Goal: Information Seeking & Learning: Check status

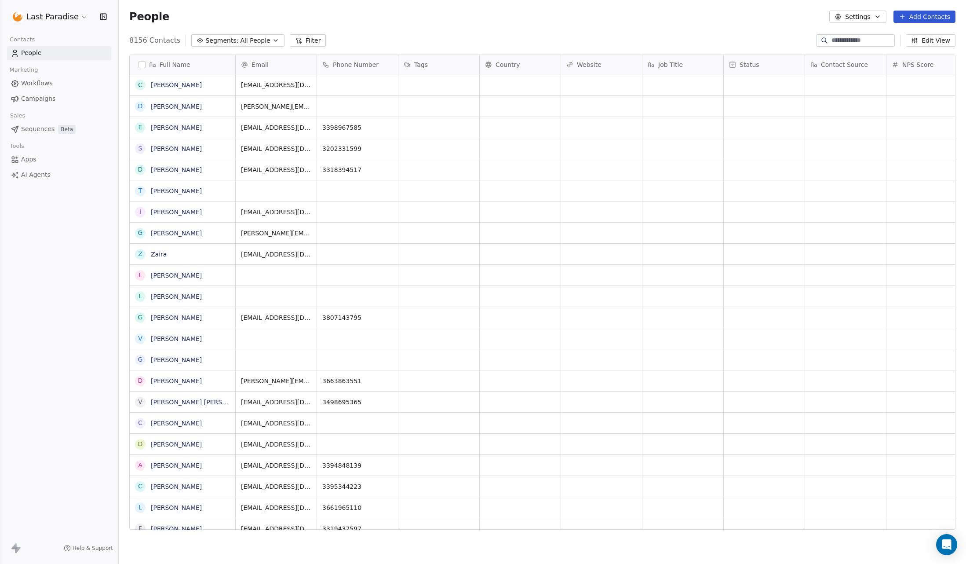
scroll to position [496, 847]
click at [39, 79] on span "Workflows" at bounding box center [37, 83] width 32 height 9
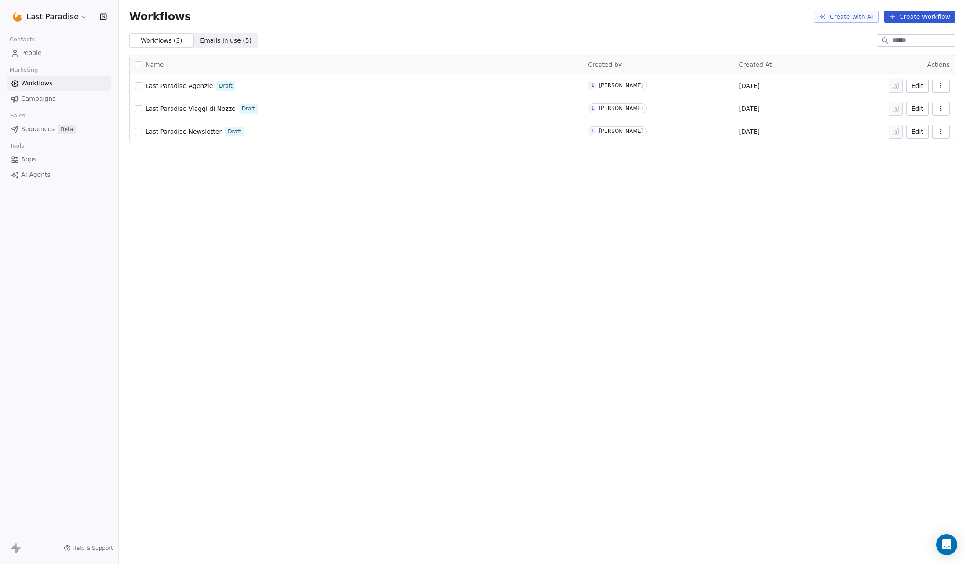
click at [40, 95] on span "Campaigns" at bounding box center [38, 98] width 34 height 9
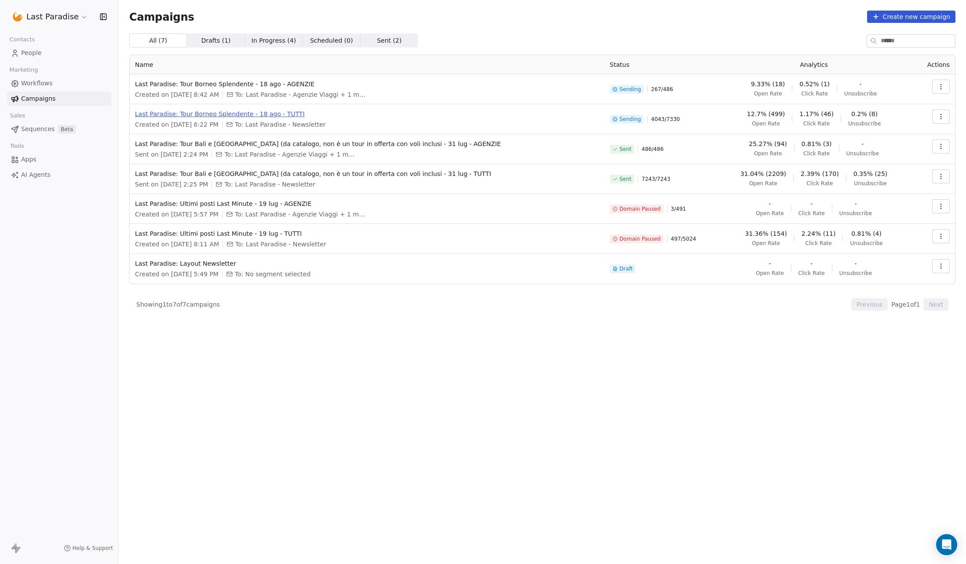
click at [216, 113] on span "Last Paradise: Tour Borneo Splendente - 18 ago - TUTTI" at bounding box center [367, 113] width 464 height 9
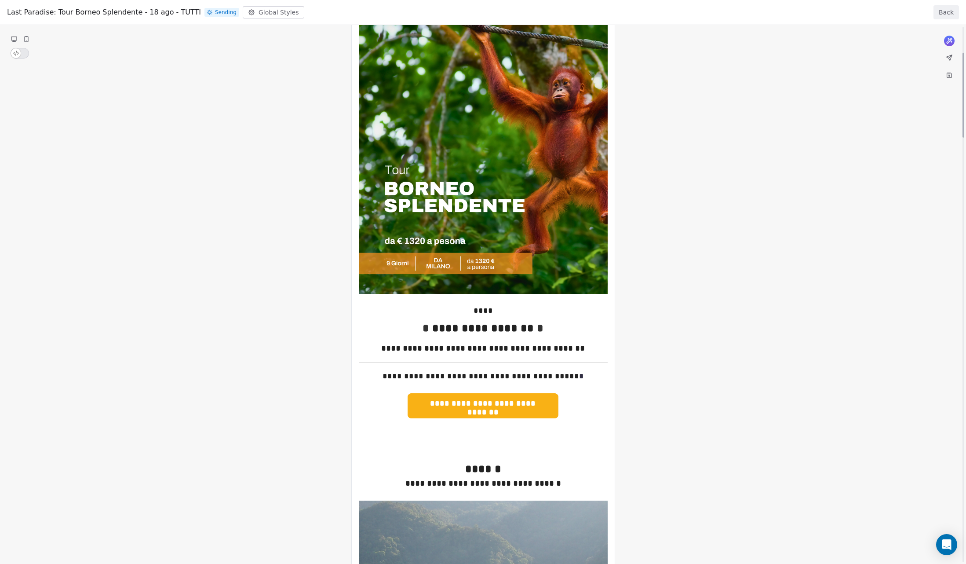
scroll to position [181, 0]
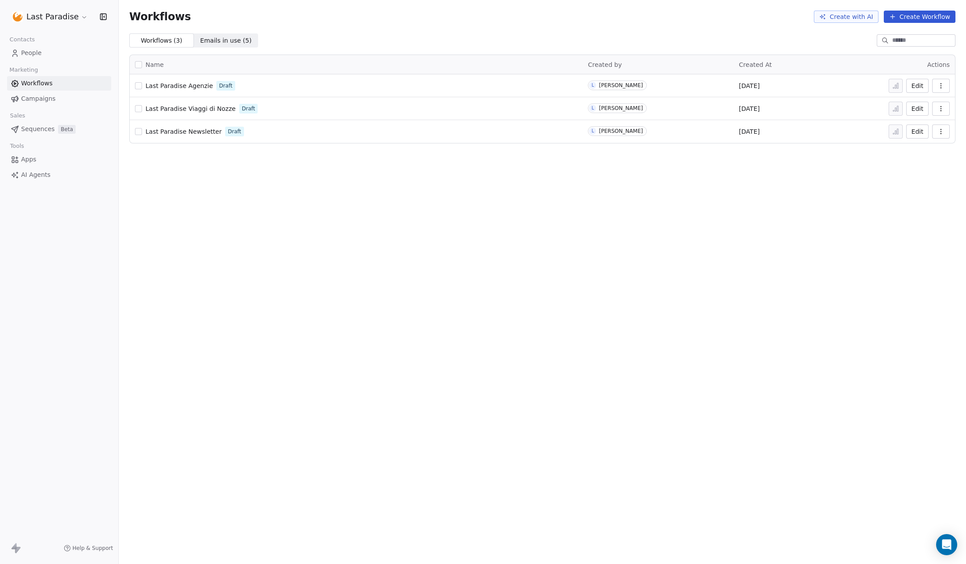
click at [52, 96] on span "Campaigns" at bounding box center [38, 98] width 34 height 9
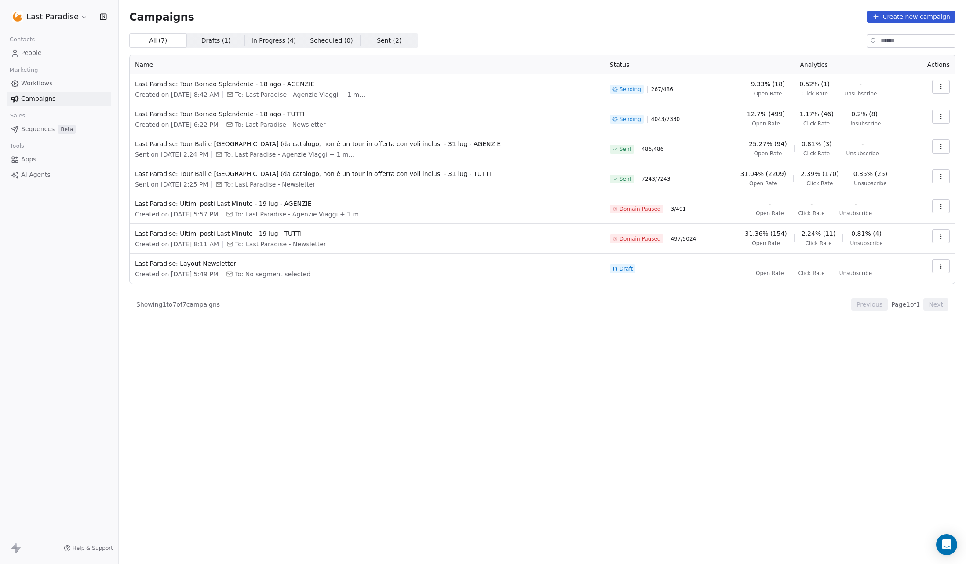
click at [942, 86] on icon "button" at bounding box center [941, 86] width 7 height 7
click at [895, 119] on span "View Analytics" at bounding box center [896, 120] width 51 height 11
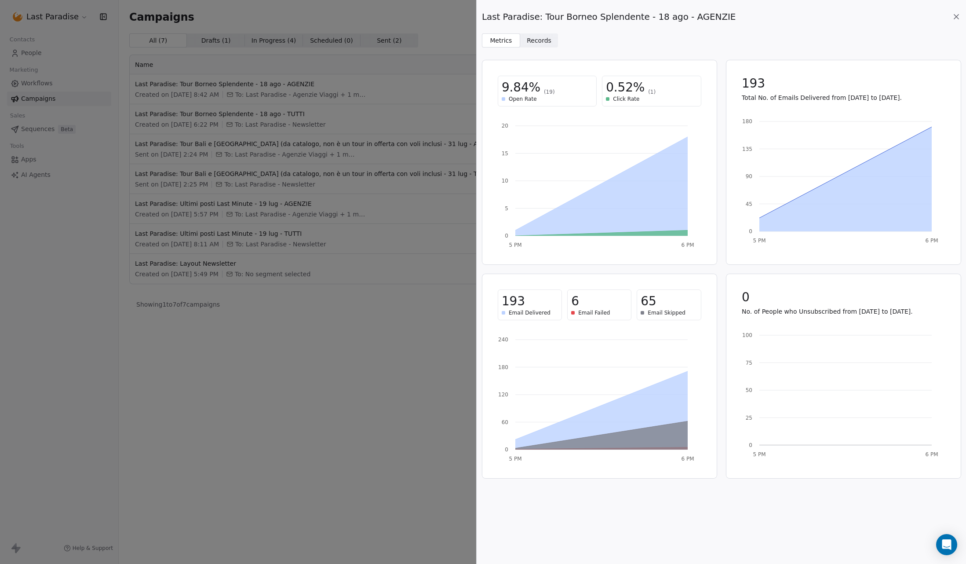
click at [537, 37] on span "Records" at bounding box center [539, 40] width 25 height 9
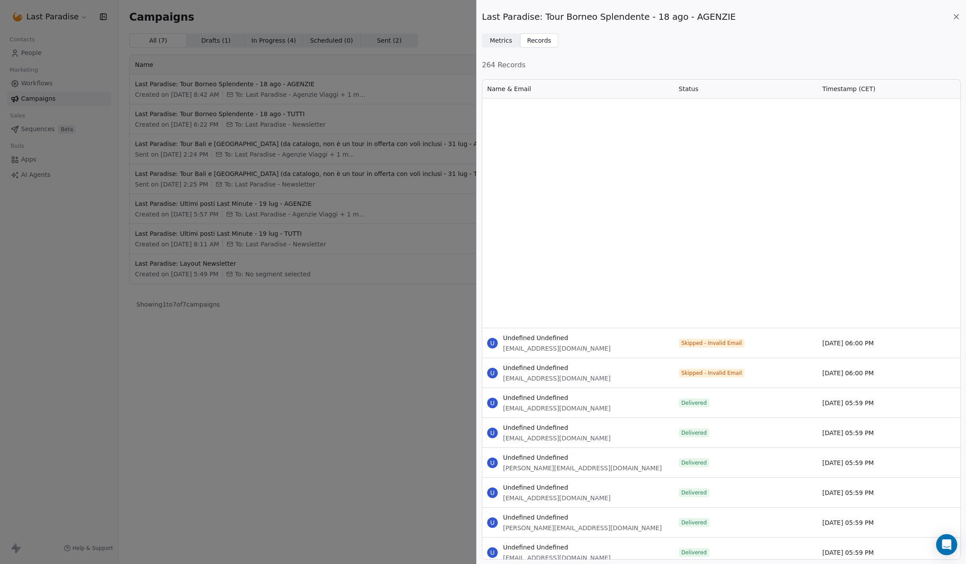
scroll to position [7762, 0]
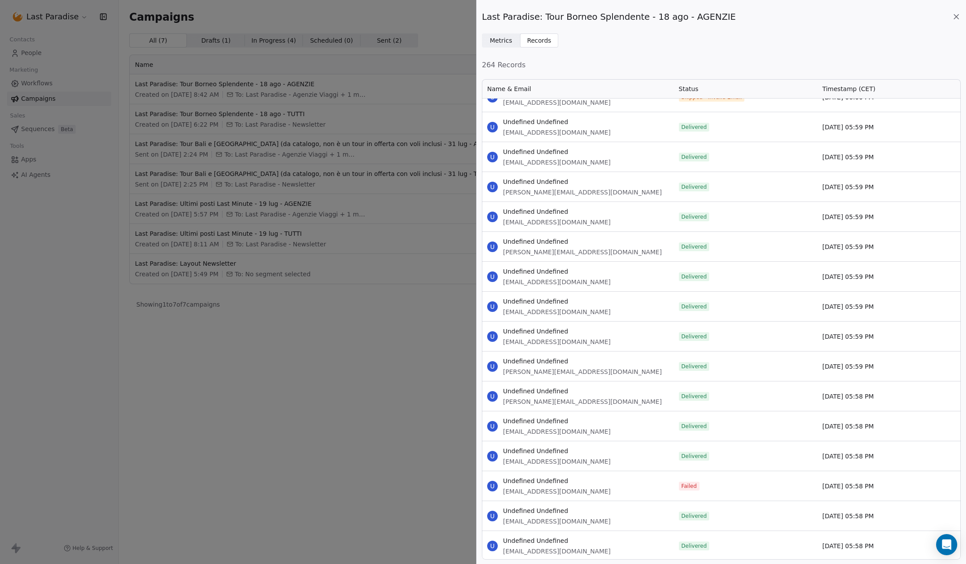
click at [550, 40] on span "Records Records" at bounding box center [539, 40] width 38 height 14
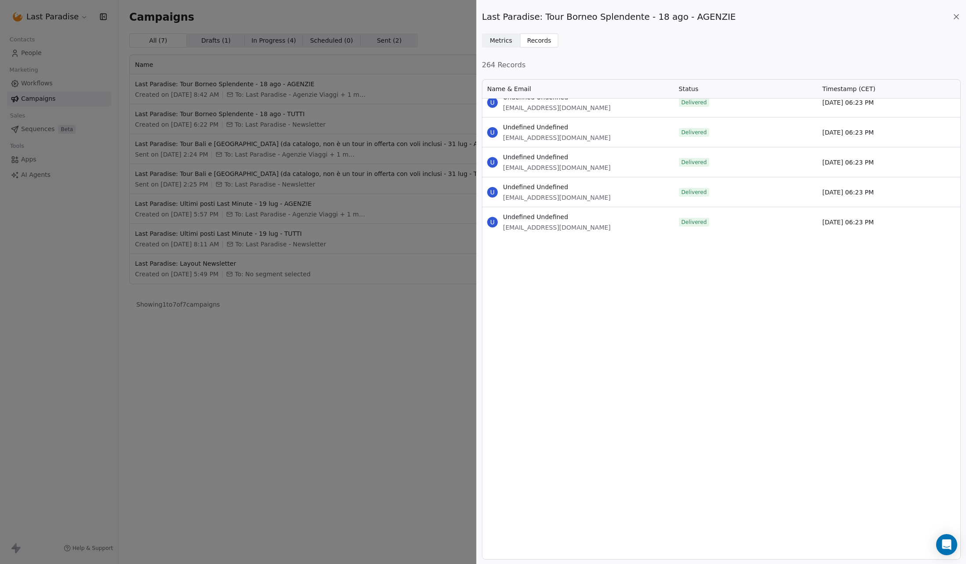
scroll to position [0, 0]
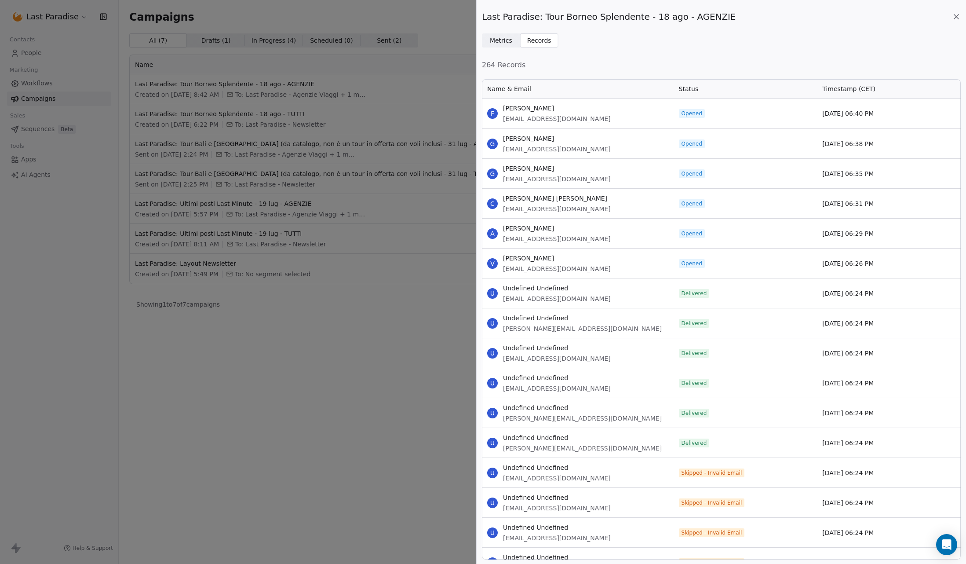
click at [819, 118] on div "[DATE] 06:40 PM" at bounding box center [889, 114] width 144 height 30
click at [570, 107] on span "[PERSON_NAME]" at bounding box center [557, 108] width 108 height 9
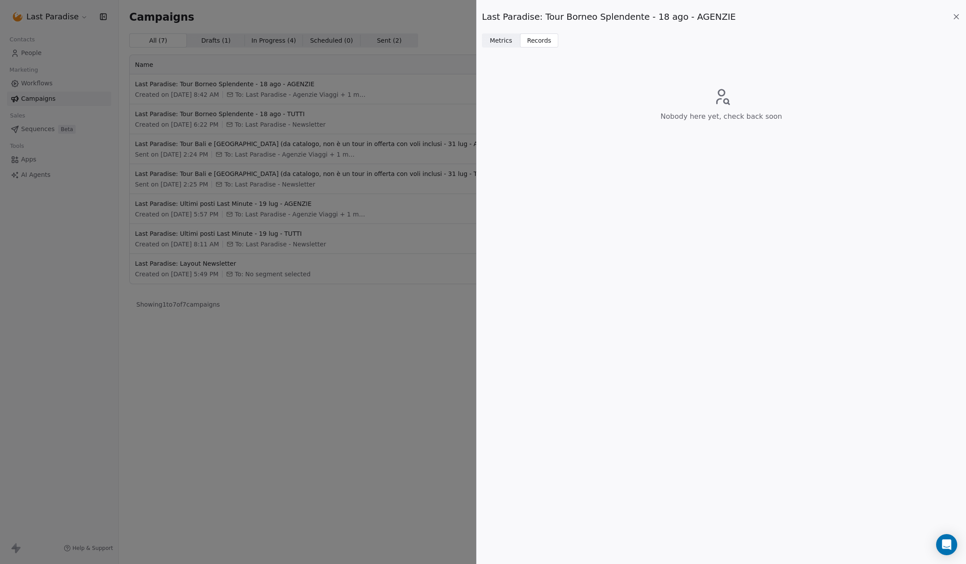
click at [499, 37] on span "Metrics" at bounding box center [501, 40] width 22 height 9
